Goal: Manage account settings

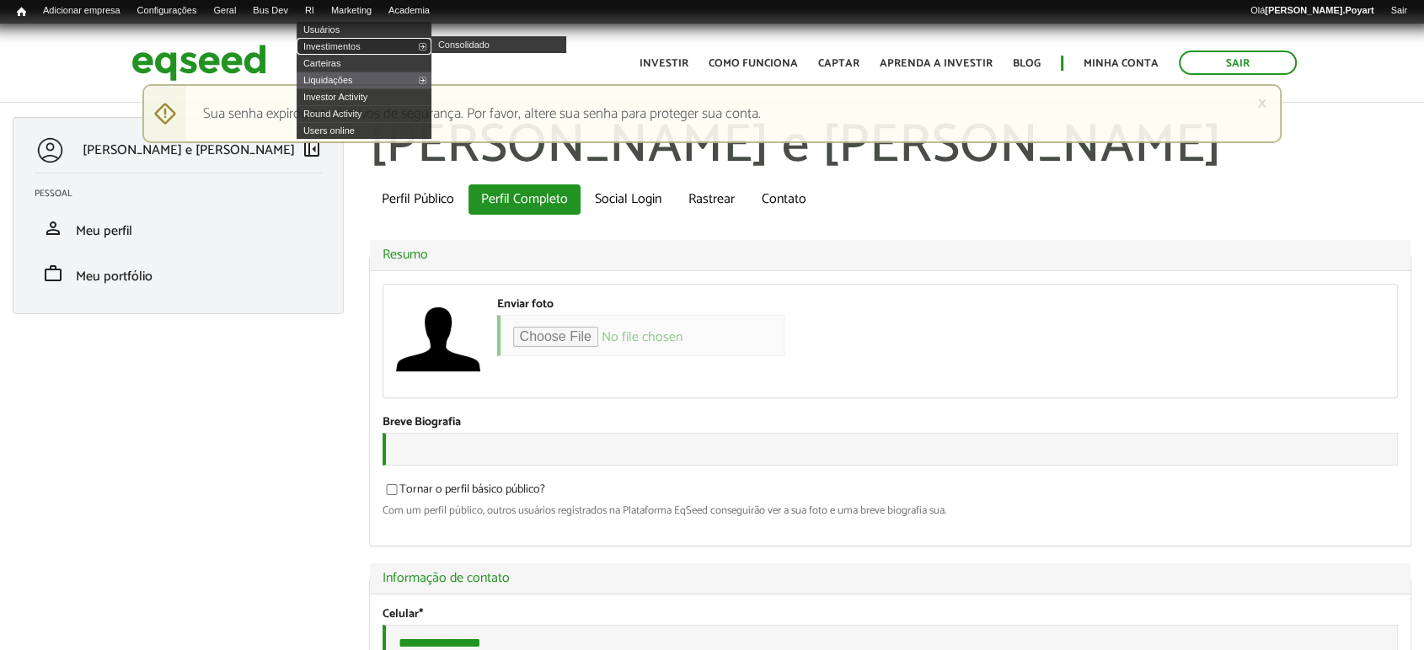
click at [344, 43] on link "Investimentos" at bounding box center [364, 46] width 135 height 17
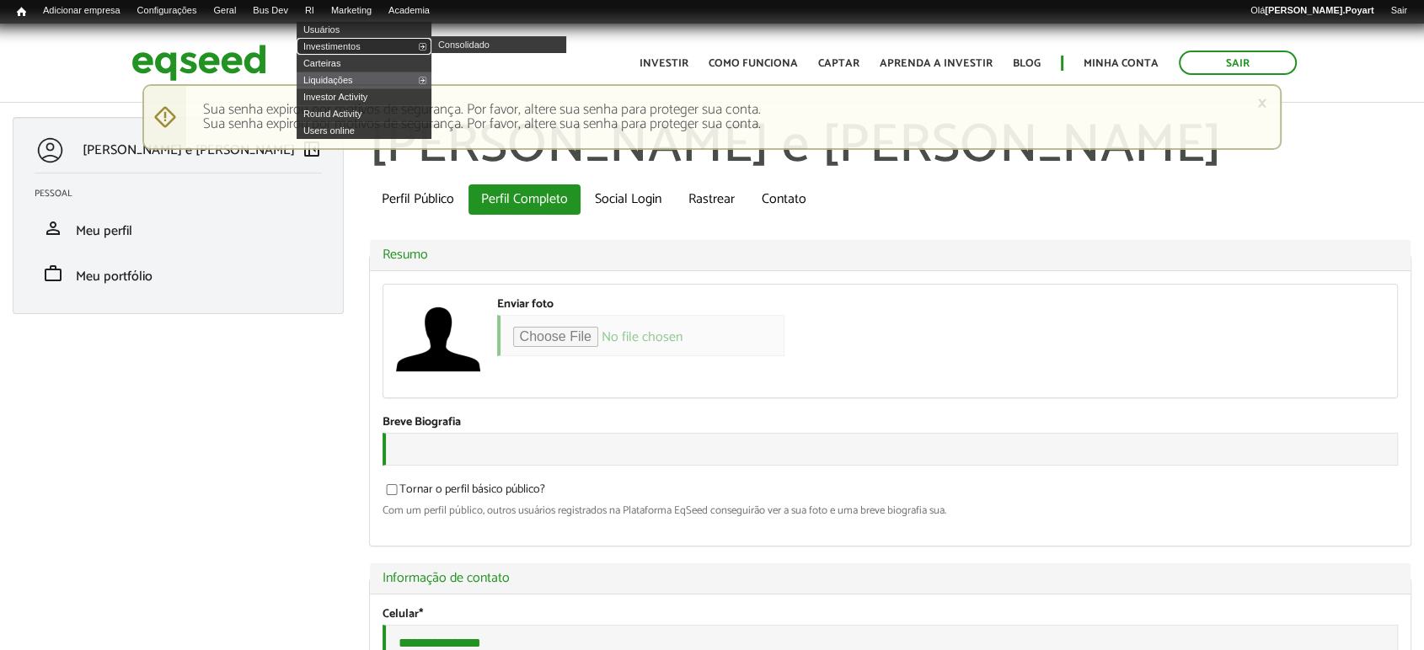
click at [337, 41] on link "Investimentos" at bounding box center [364, 46] width 135 height 17
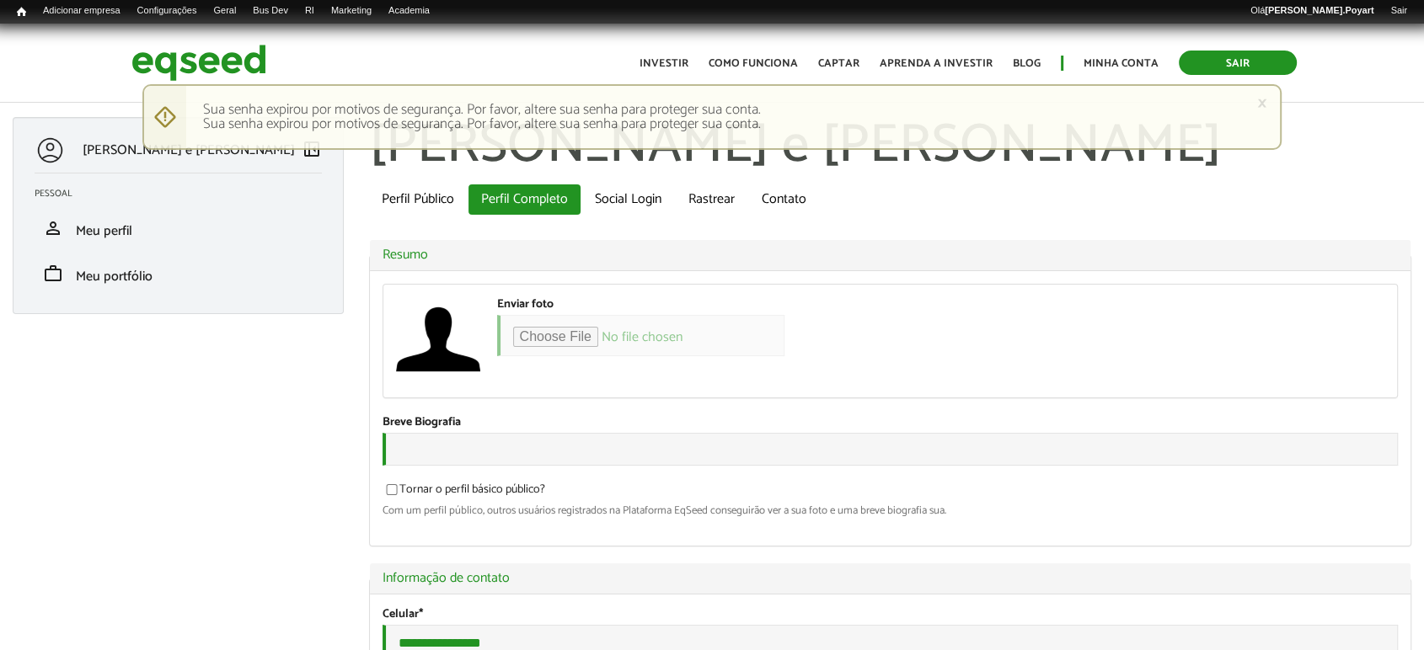
click at [1212, 53] on link "Sair" at bounding box center [1238, 63] width 118 height 24
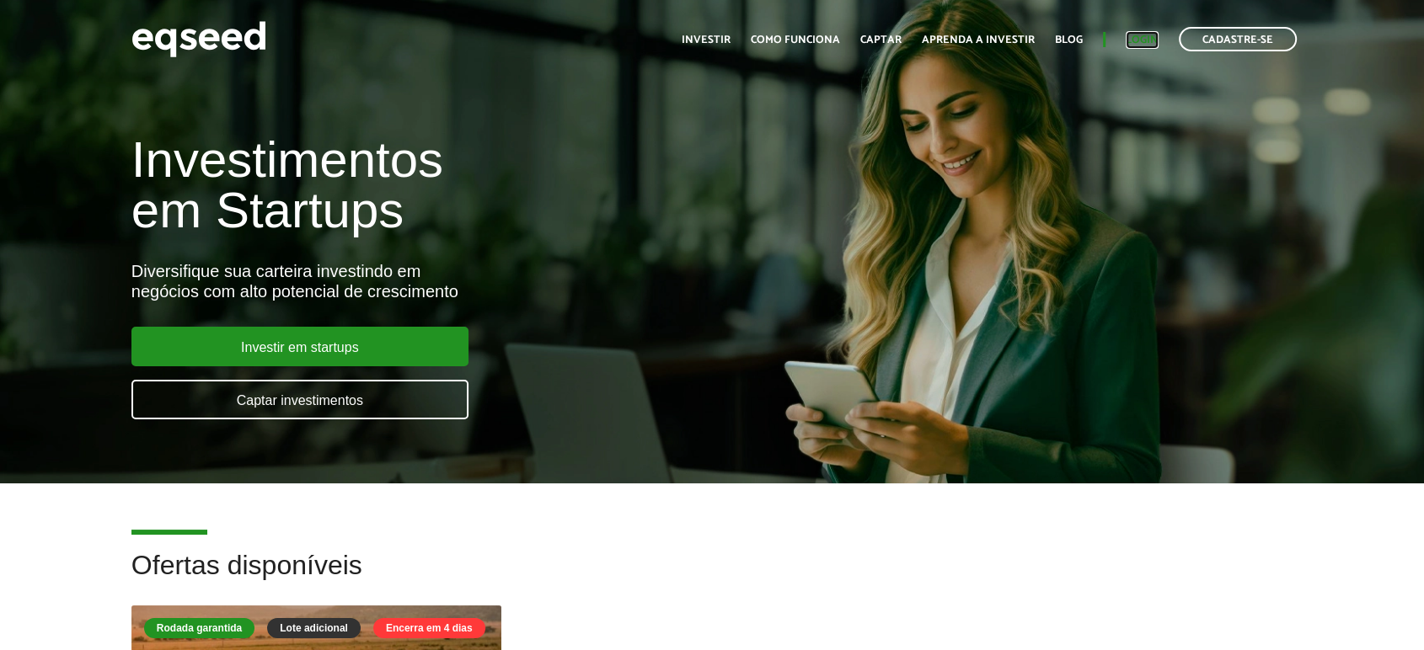
click at [1144, 36] on link "Login" at bounding box center [1142, 40] width 33 height 11
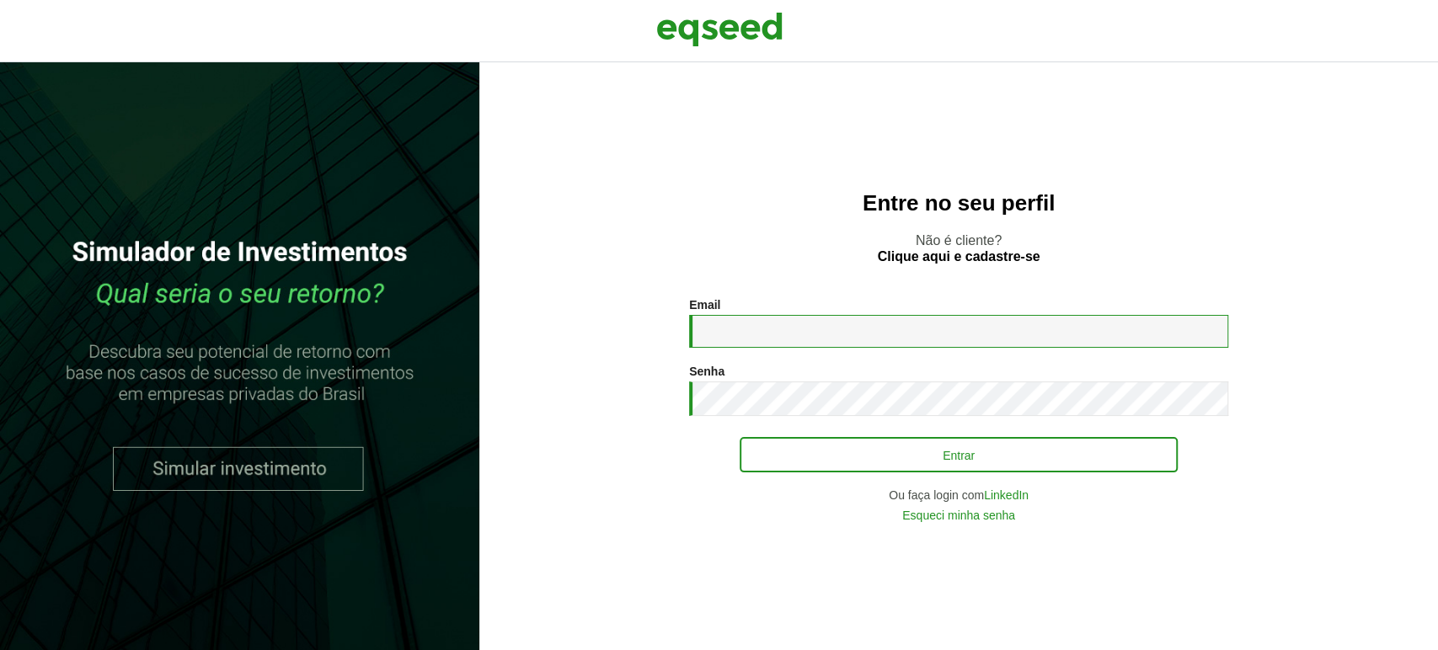
type input "**********"
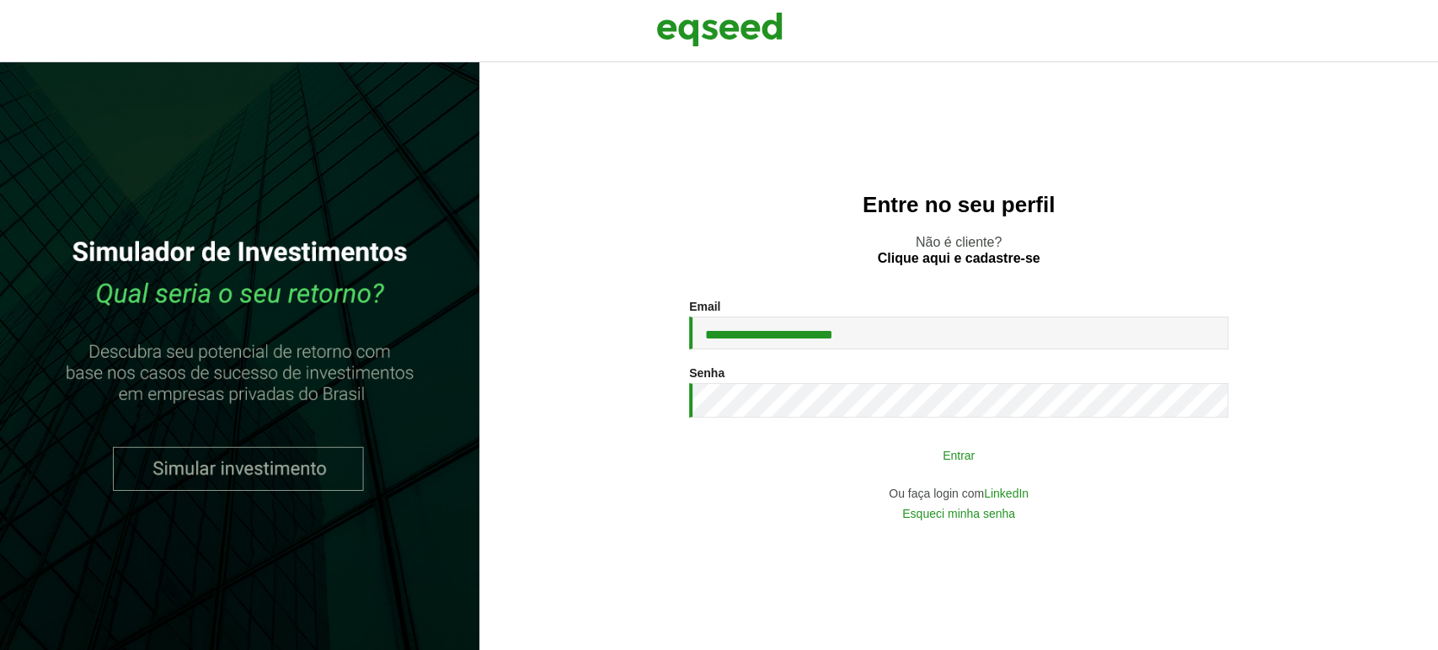
click at [838, 450] on button "Entrar" at bounding box center [959, 455] width 438 height 32
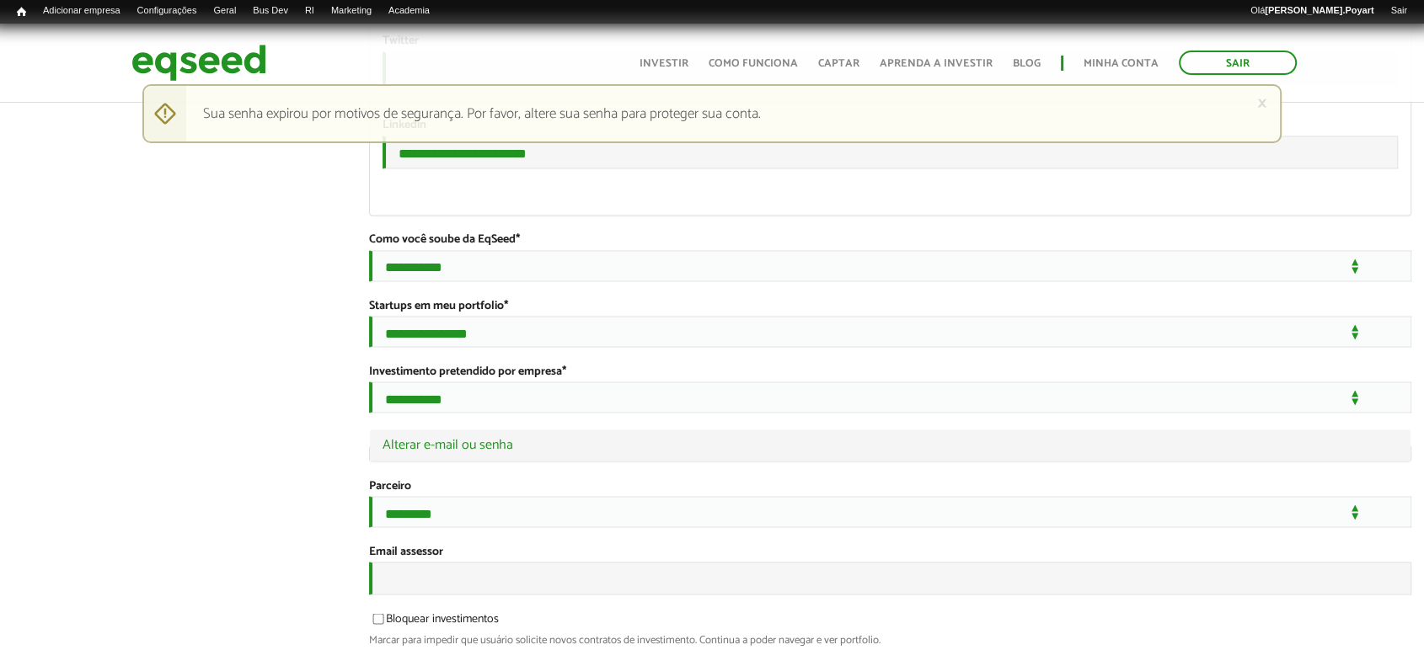
scroll to position [3224, 0]
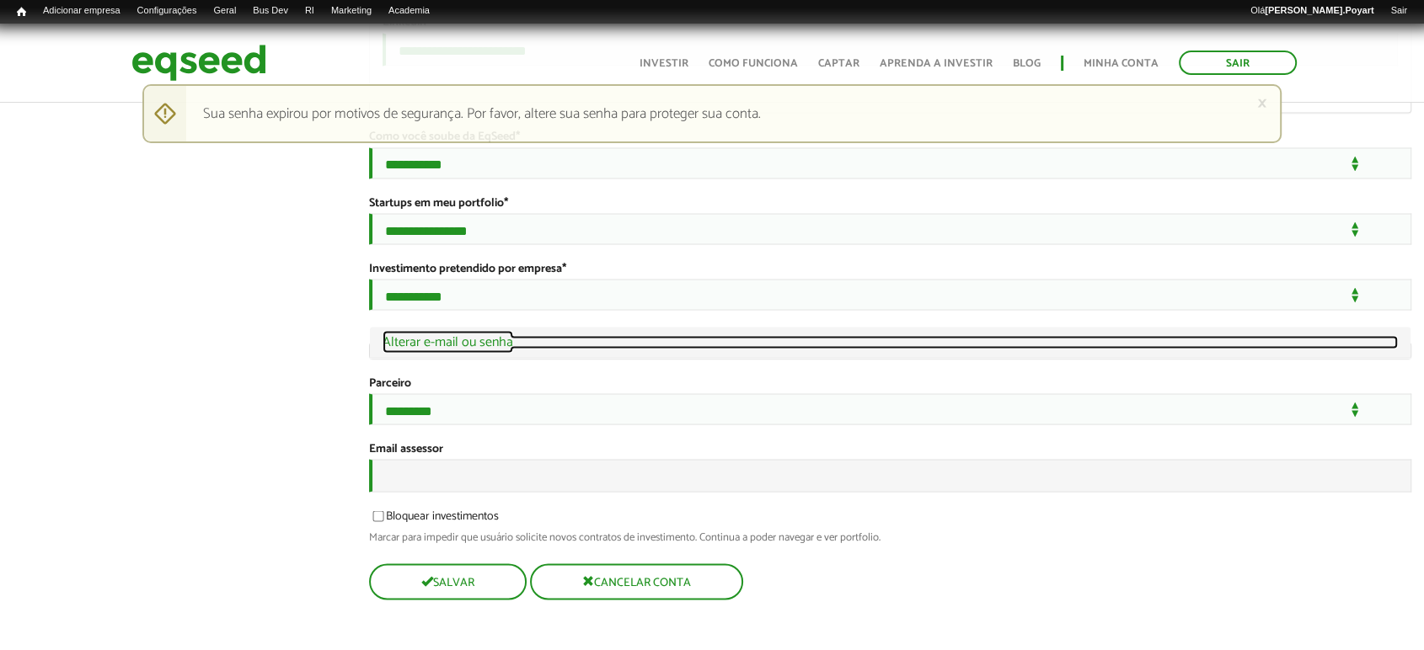
click at [536, 335] on link "Ocultar Alterar e-mail ou senha" at bounding box center [891, 341] width 1016 height 13
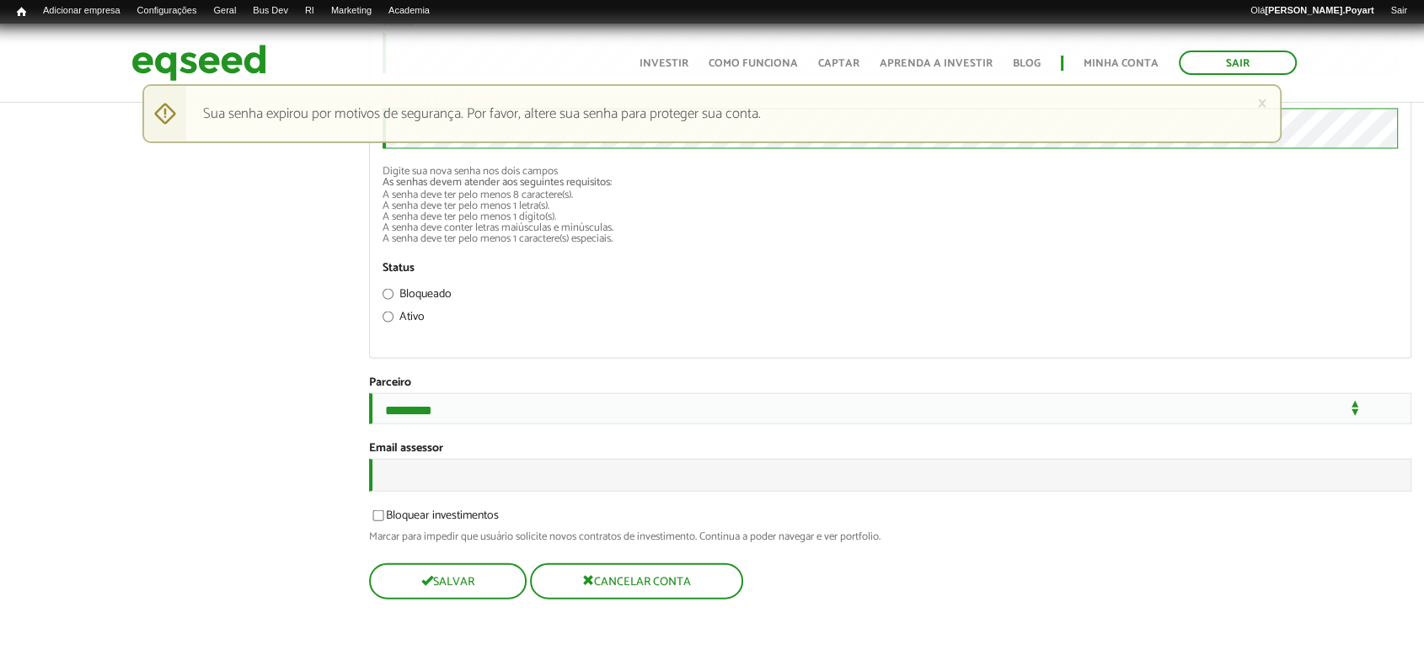
scroll to position [3867, 0]
click at [445, 587] on button "Salvar" at bounding box center [446, 581] width 154 height 33
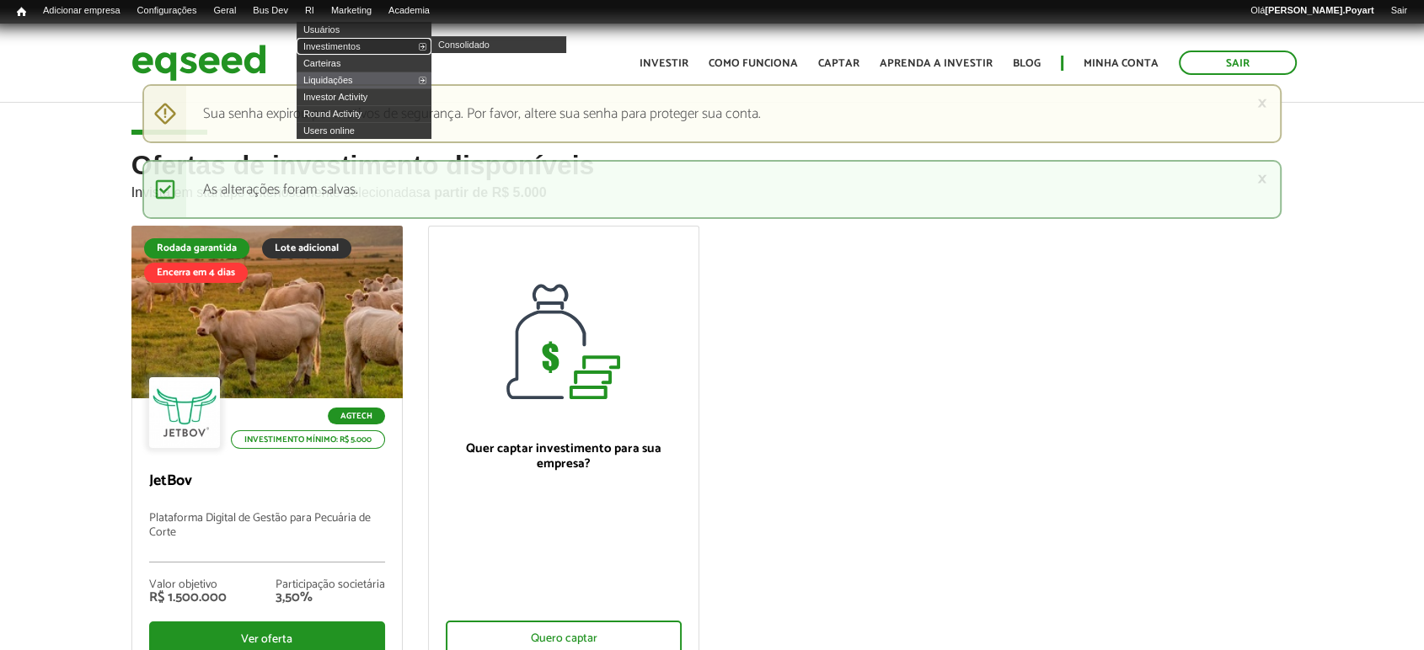
click at [343, 46] on link "Investimentos" at bounding box center [364, 46] width 135 height 17
